Goal: Transaction & Acquisition: Purchase product/service

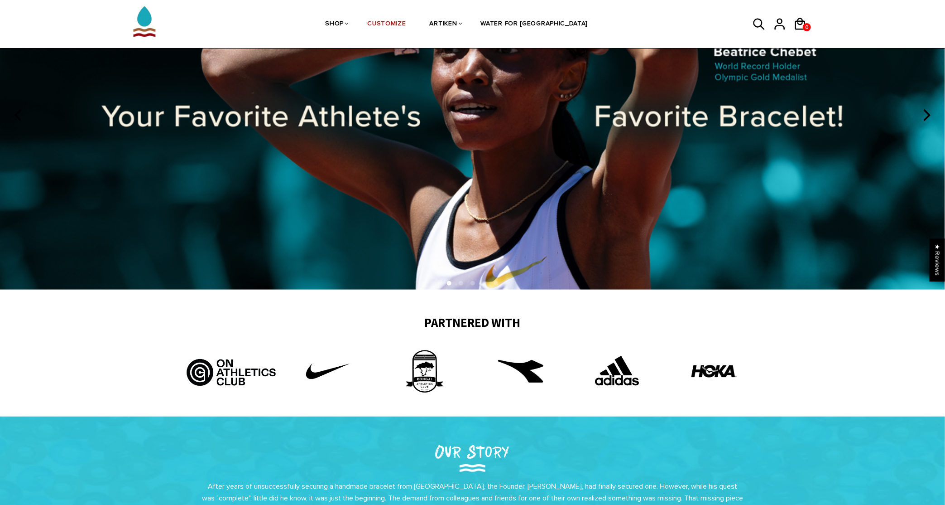
scroll to position [45, 0]
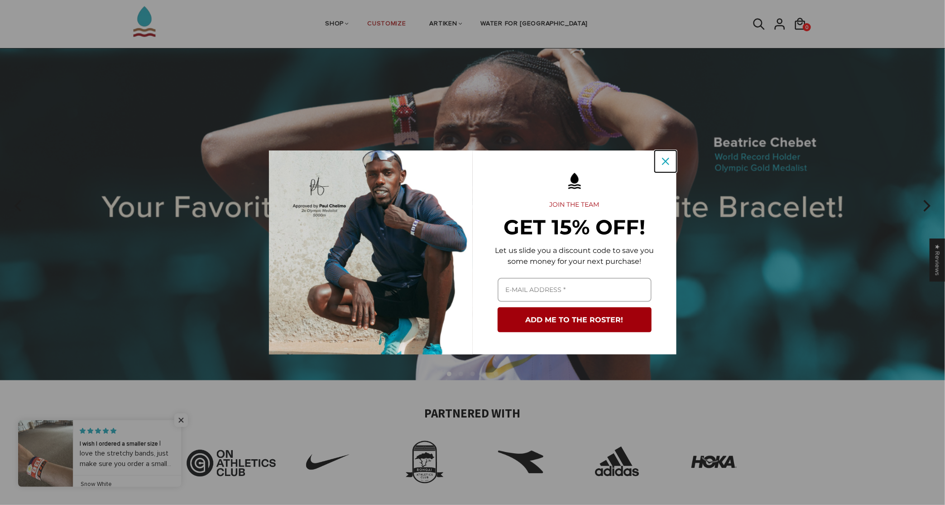
click at [669, 156] on div "Close" at bounding box center [666, 161] width 14 height 14
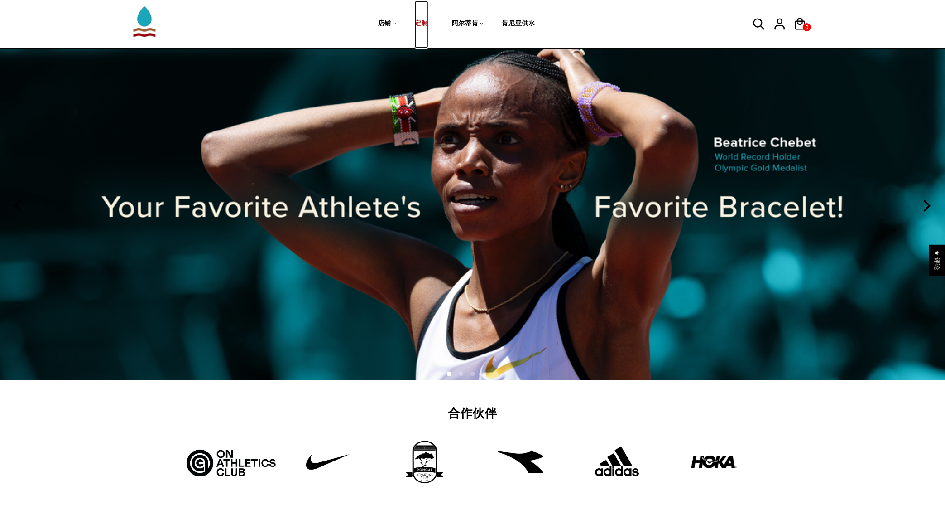
click at [423, 21] on font "定制" at bounding box center [421, 23] width 13 height 8
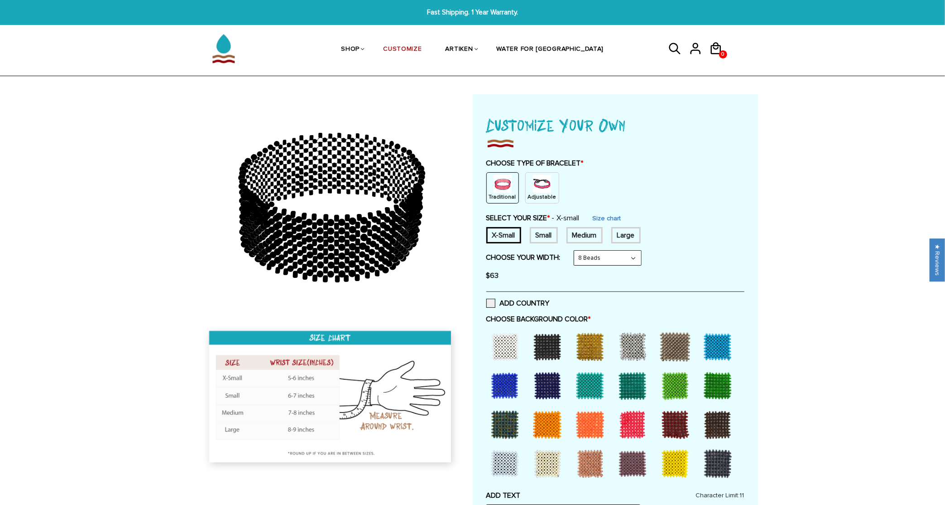
click at [283, 375] on img at bounding box center [331, 398] width 260 height 150
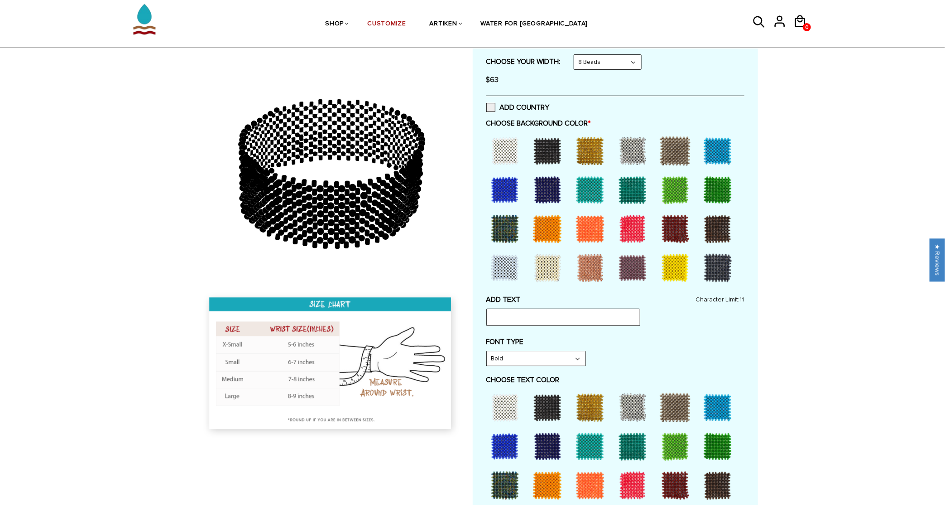
scroll to position [91, 0]
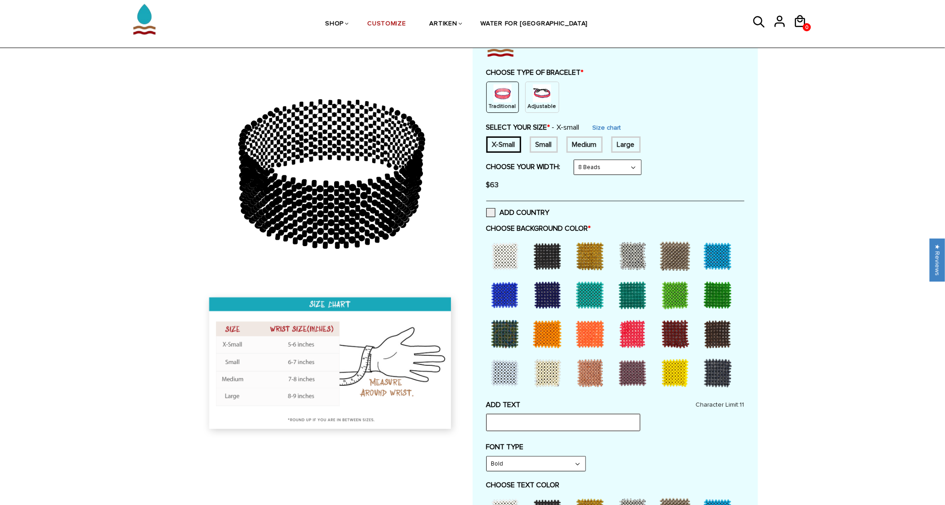
click at [538, 420] on input "text" at bounding box center [564, 422] width 154 height 17
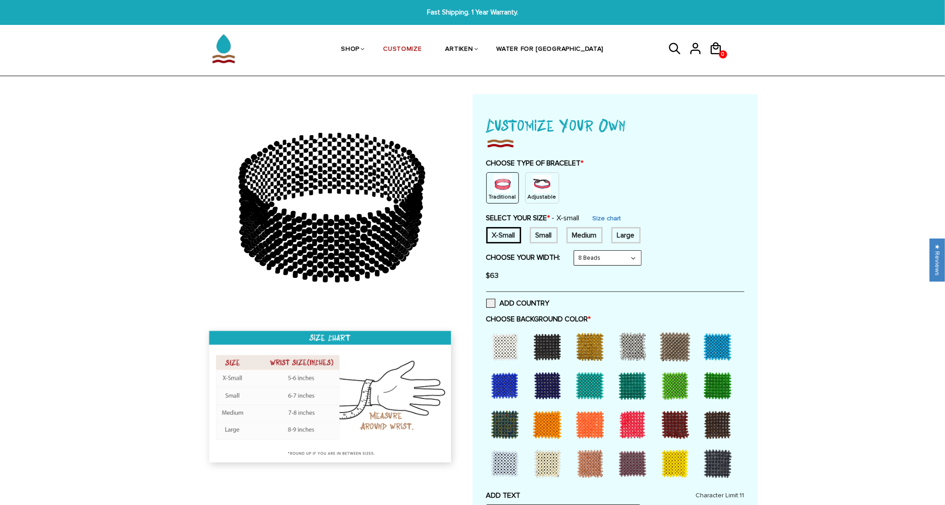
click at [504, 350] on div at bounding box center [505, 346] width 36 height 36
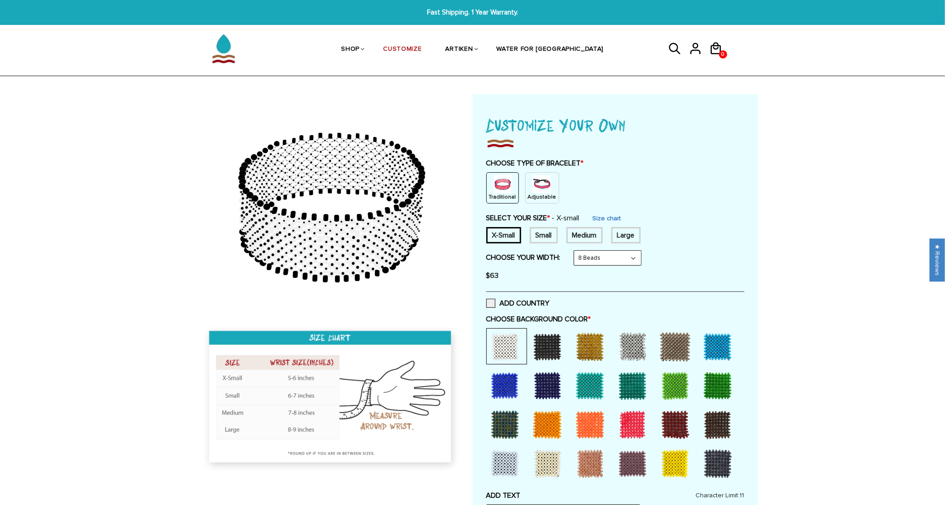
click at [536, 346] on div at bounding box center [548, 346] width 36 height 36
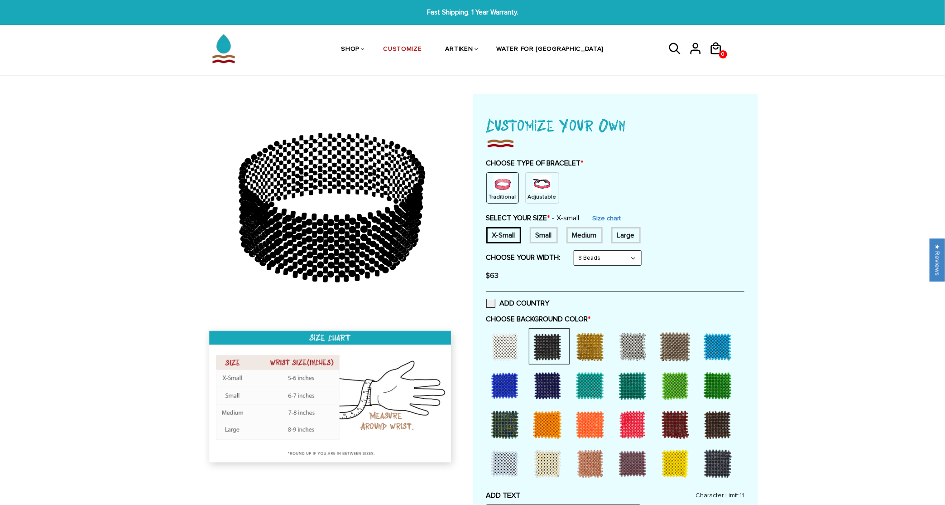
click at [577, 344] on div at bounding box center [590, 346] width 36 height 36
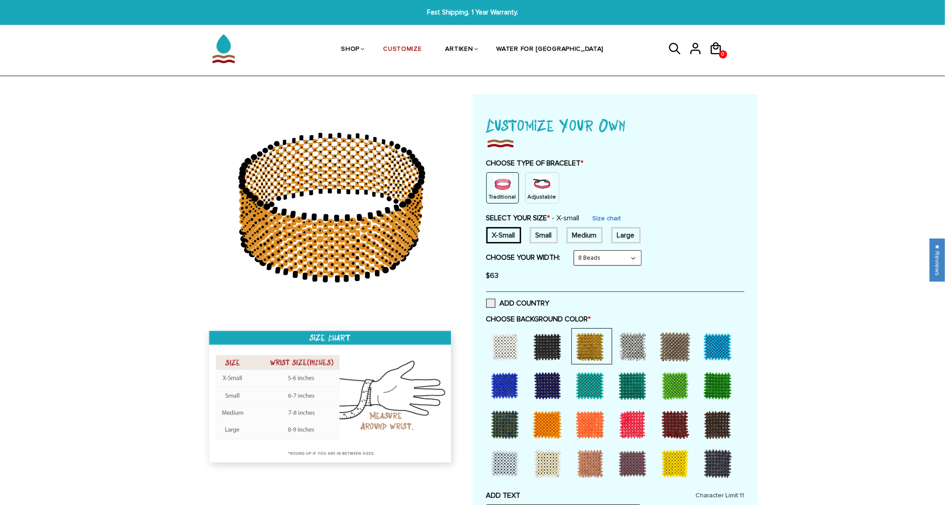
click at [548, 462] on div at bounding box center [548, 463] width 36 height 36
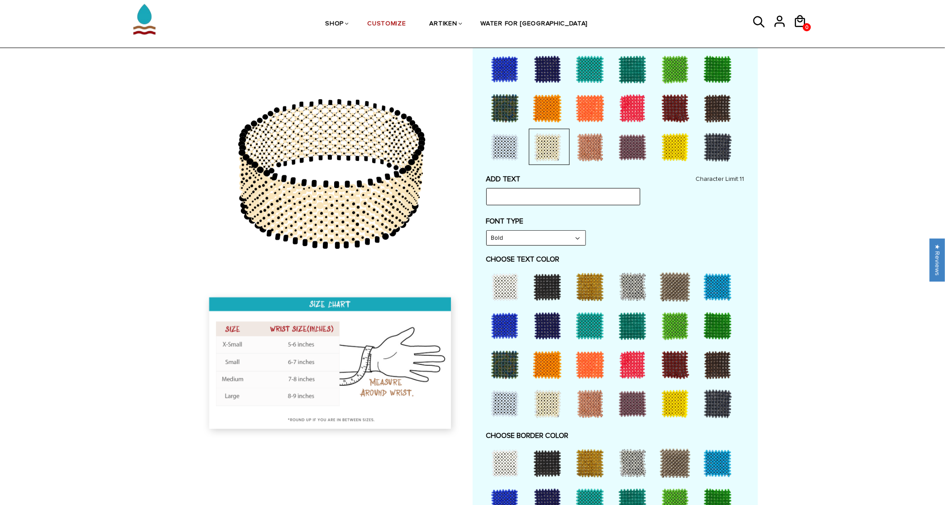
scroll to position [317, 0]
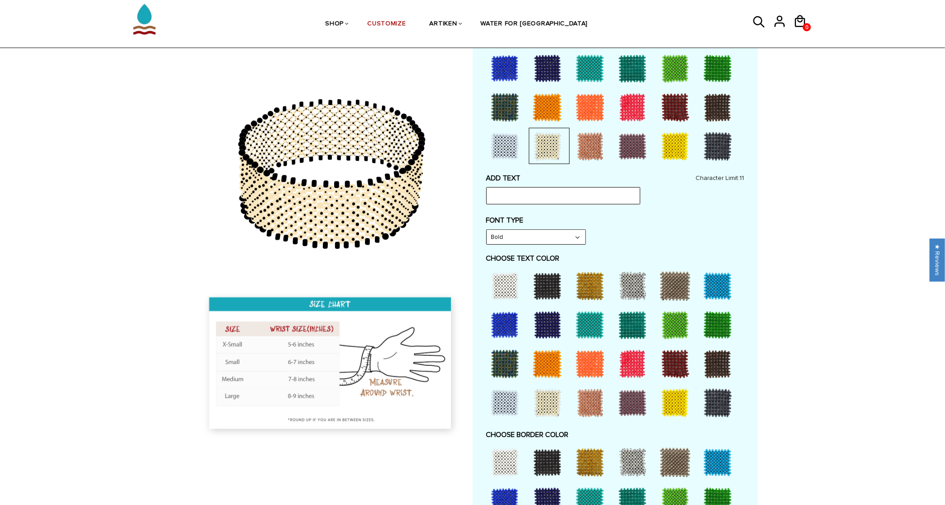
click at [523, 191] on input "text" at bounding box center [564, 195] width 154 height 17
type input "HPF"
click at [634, 222] on label "FONT TYPE" at bounding box center [616, 220] width 258 height 9
click at [550, 235] on select "Bold" at bounding box center [536, 237] width 99 height 14
click at [561, 235] on select "Bold" at bounding box center [536, 237] width 99 height 14
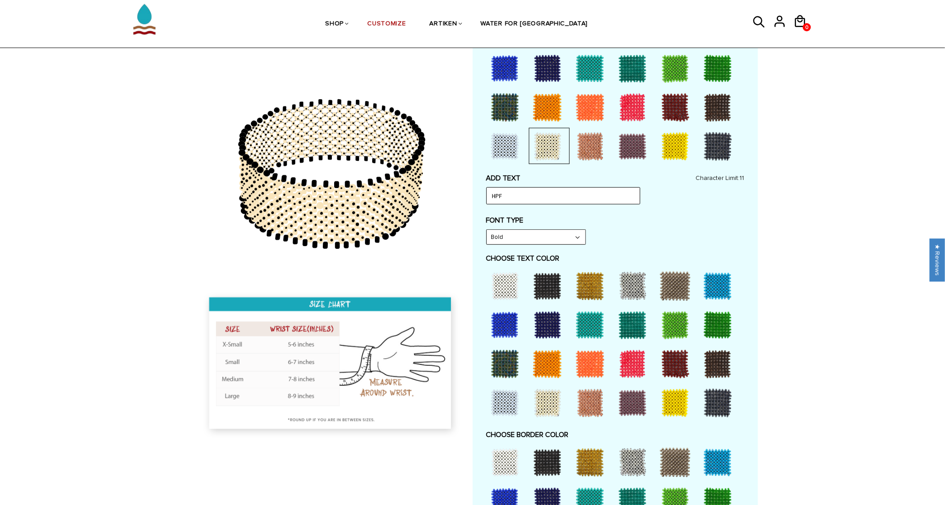
click at [540, 278] on div at bounding box center [548, 286] width 36 height 36
click at [499, 286] on div at bounding box center [505, 286] width 36 height 36
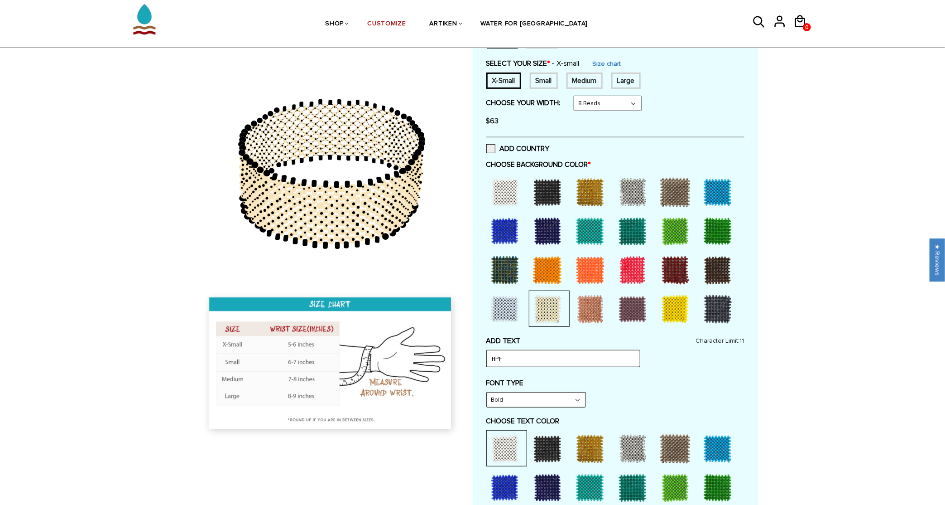
scroll to position [136, 0]
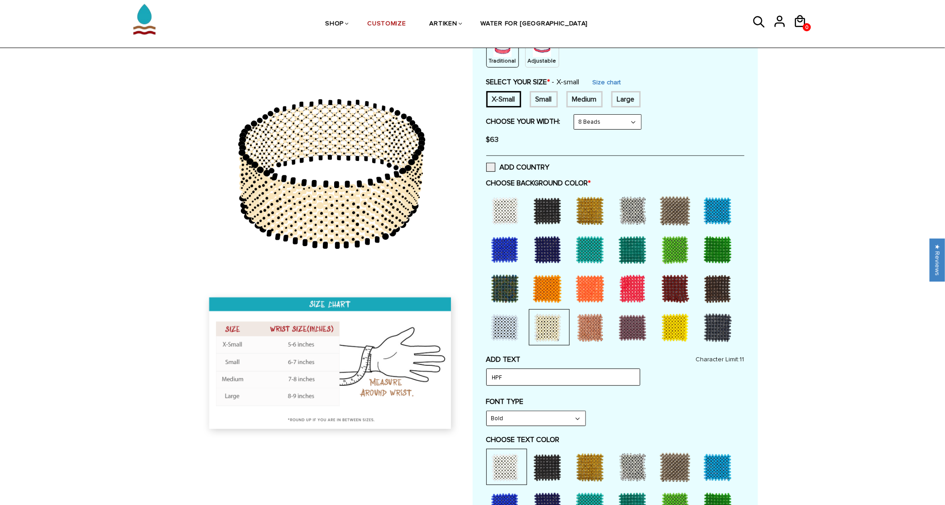
click at [539, 214] on div at bounding box center [548, 211] width 36 height 36
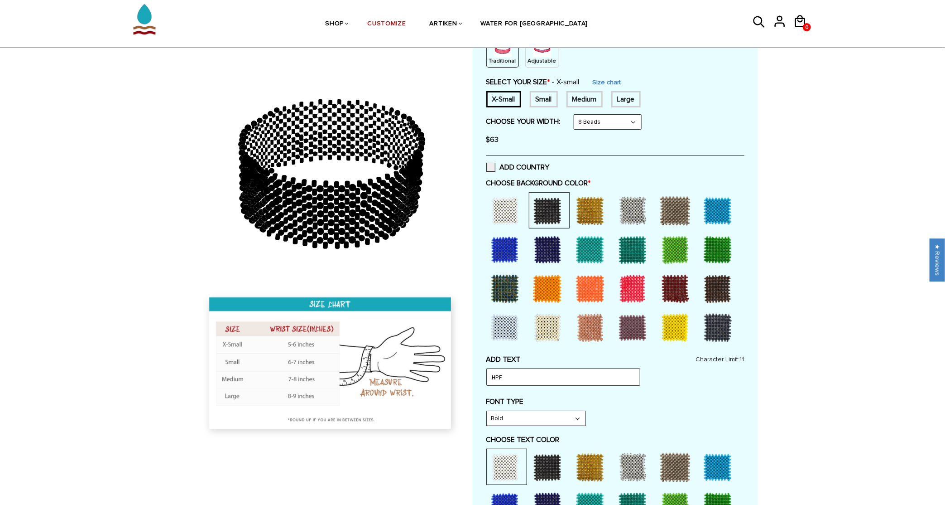
click at [517, 212] on div at bounding box center [505, 211] width 36 height 36
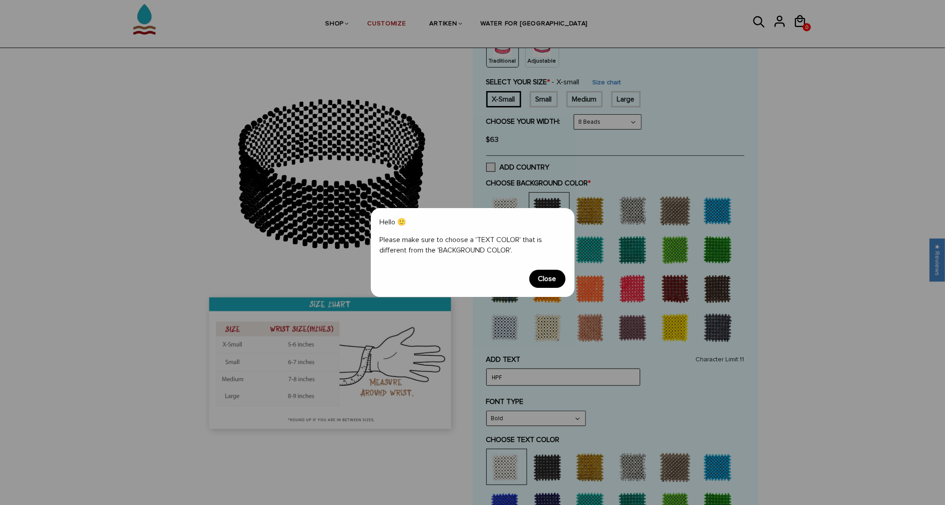
click at [548, 279] on span "Close" at bounding box center [548, 279] width 36 height 18
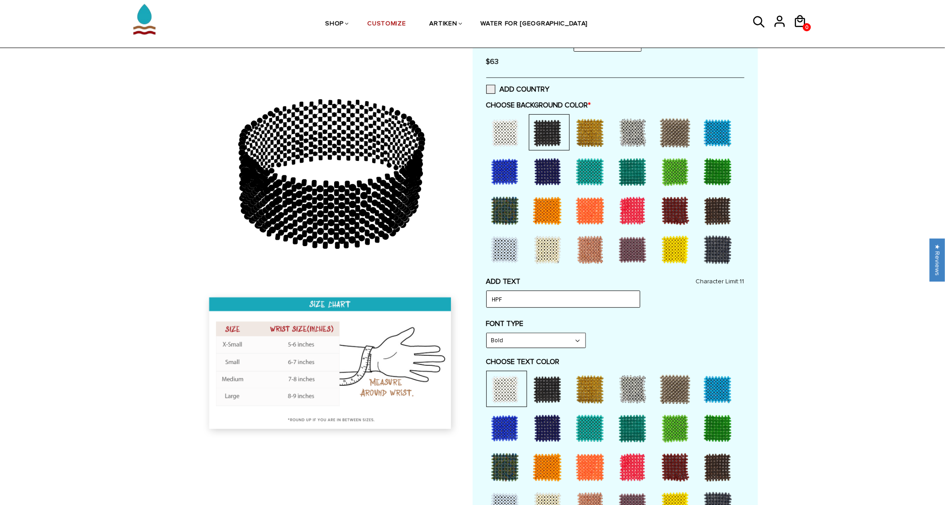
scroll to position [227, 0]
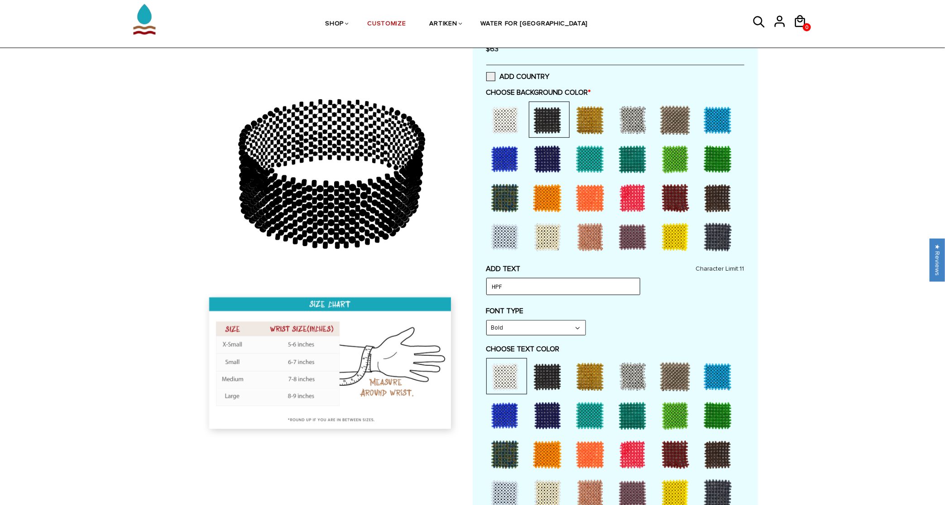
click at [600, 448] on div at bounding box center [590, 454] width 36 height 36
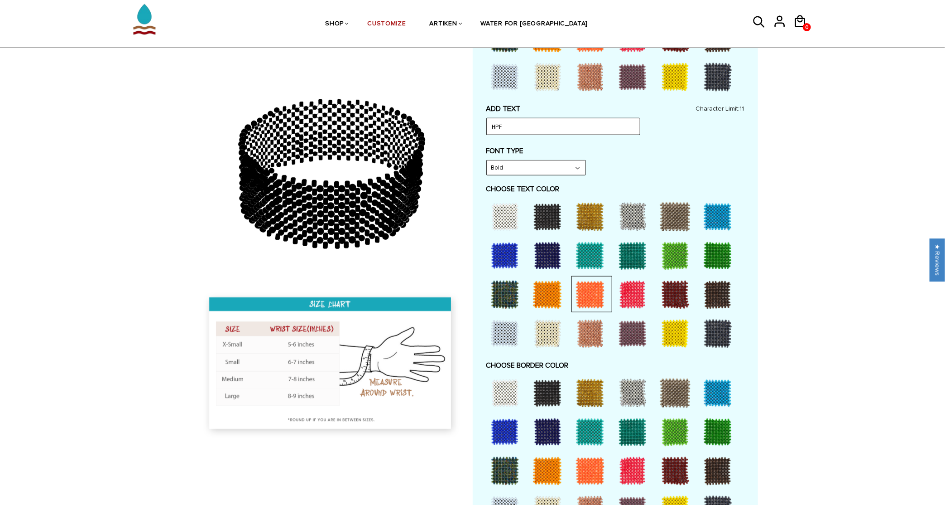
scroll to position [453, 0]
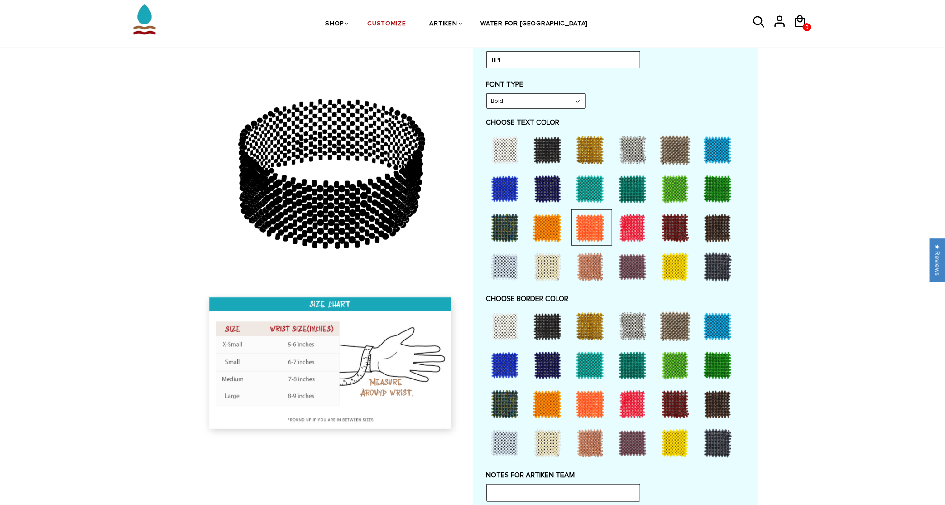
click at [592, 359] on div at bounding box center [590, 365] width 36 height 36
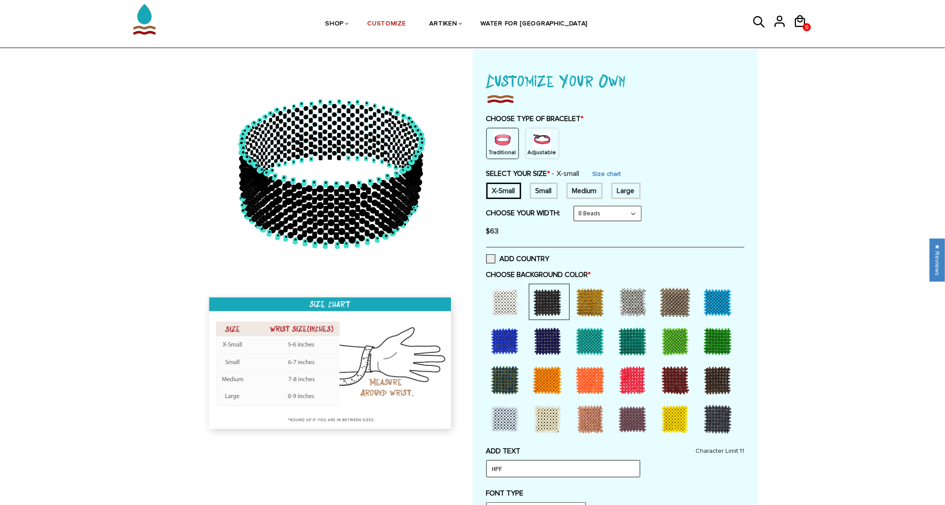
scroll to position [45, 0]
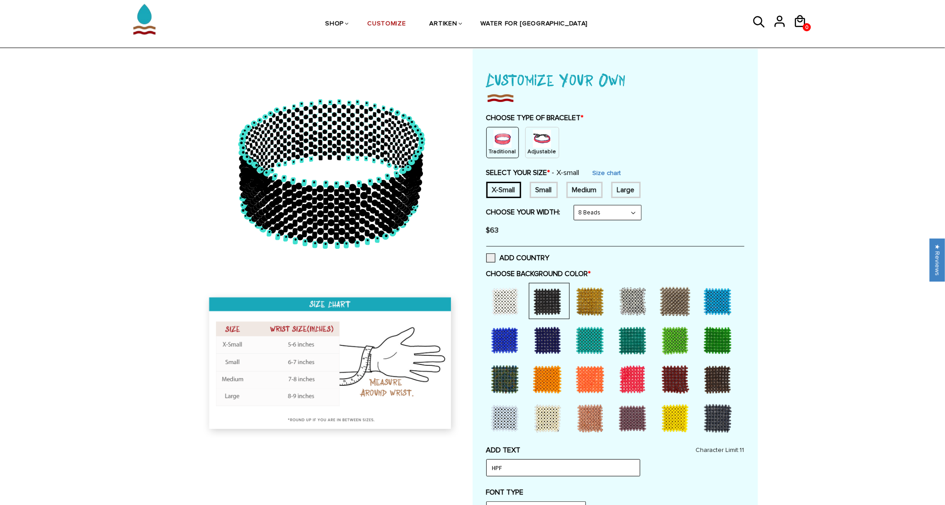
drag, startPoint x: 685, startPoint y: 125, endPoint x: 620, endPoint y: 117, distance: 65.7
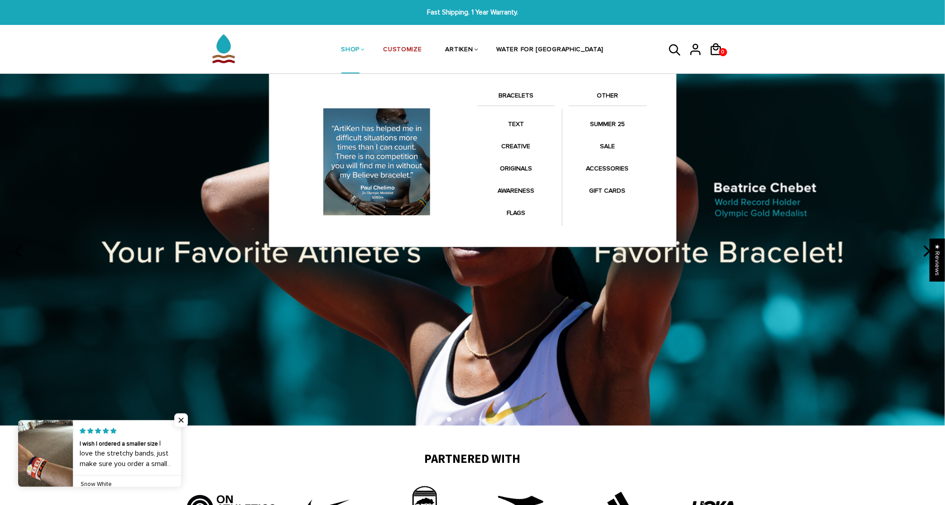
click at [360, 51] on link "SHOP" at bounding box center [351, 50] width 19 height 48
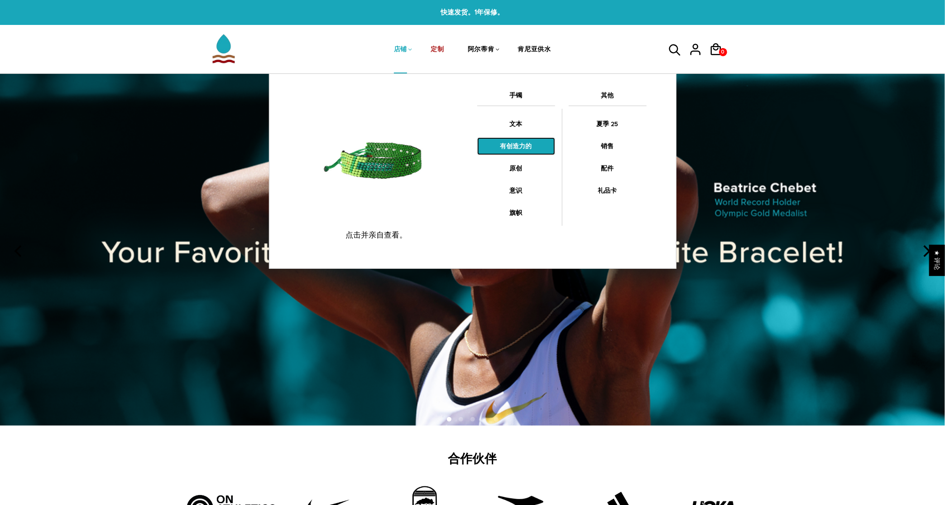
click at [517, 146] on font "有创造力的" at bounding box center [517, 146] width 32 height 8
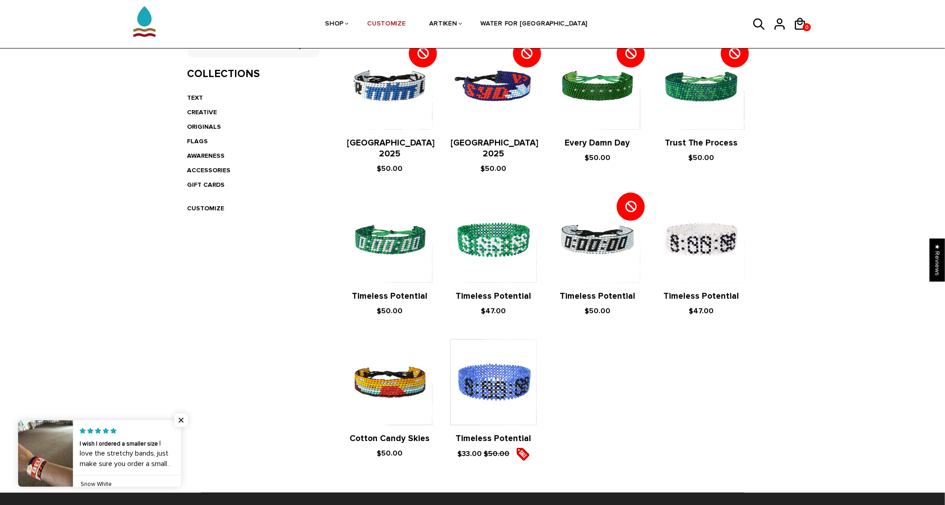
scroll to position [136, 0]
